Goal: Contribute content

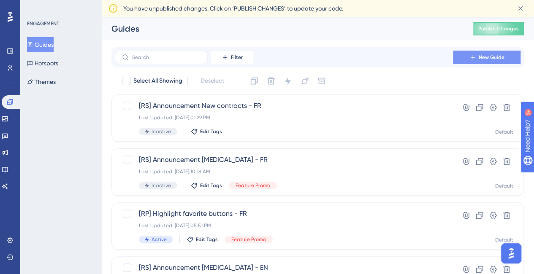
click at [471, 57] on icon at bounding box center [472, 57] width 4 height 4
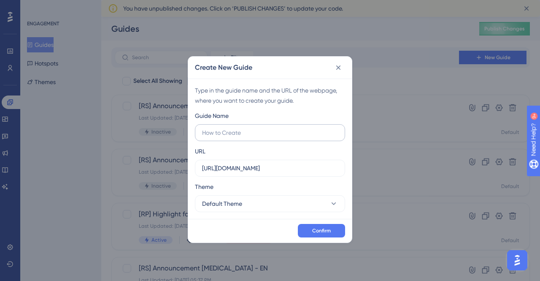
click at [273, 134] on input "text" at bounding box center [270, 132] width 136 height 9
type input "N"
type input "[VS] Top Navigation changes"
click at [288, 166] on input "[URL][DOMAIN_NAME]" at bounding box center [270, 167] width 136 height 9
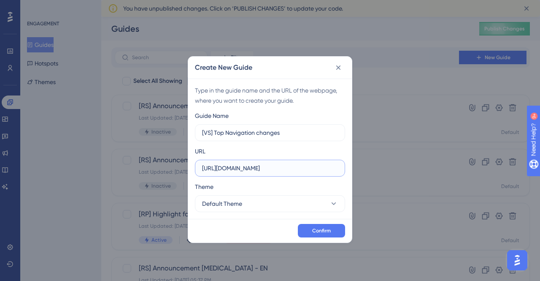
click at [288, 166] on input "[URL][DOMAIN_NAME]" at bounding box center [270, 167] width 136 height 9
paste input "/home"
type input "[URL][DOMAIN_NAME]"
click at [321, 226] on button "Confirm" at bounding box center [321, 230] width 47 height 13
